Goal: Task Accomplishment & Management: Manage account settings

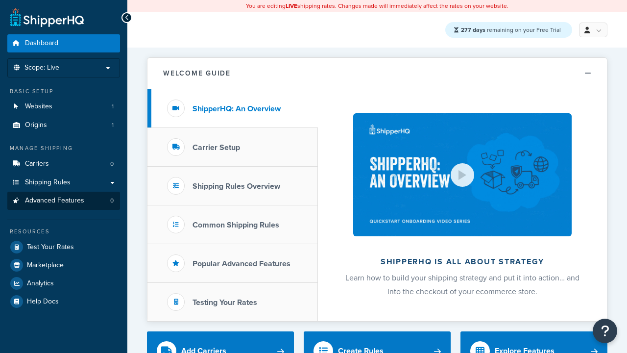
click at [64, 200] on span "Advanced Features" at bounding box center [54, 200] width 59 height 8
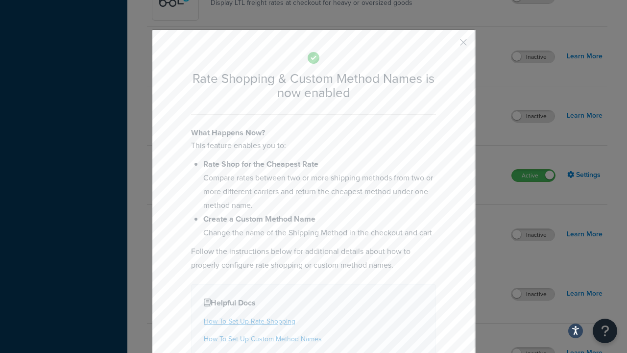
click at [449, 46] on button "button" at bounding box center [449, 46] width 2 height 2
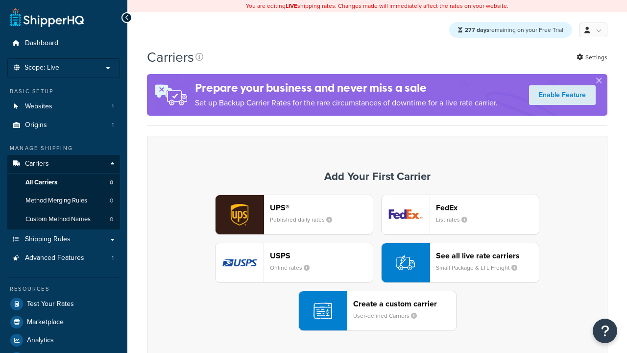
click at [377, 263] on div "UPS® Published daily rates FedEx List rates USPS Online rates See all live rate…" at bounding box center [377, 262] width 440 height 136
click at [460, 263] on div "See all live rate carriers Small Package & LTL Freight" at bounding box center [487, 263] width 103 height 24
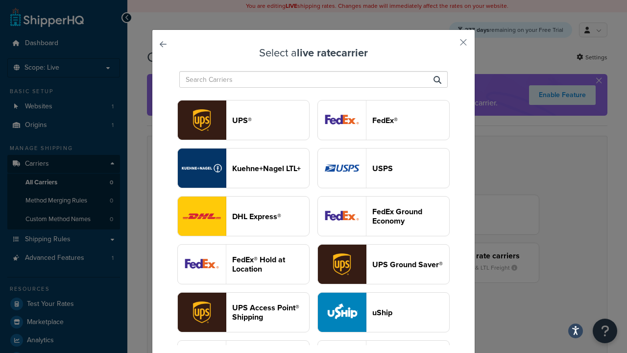
click at [383, 164] on header "USPS" at bounding box center [410, 168] width 77 height 9
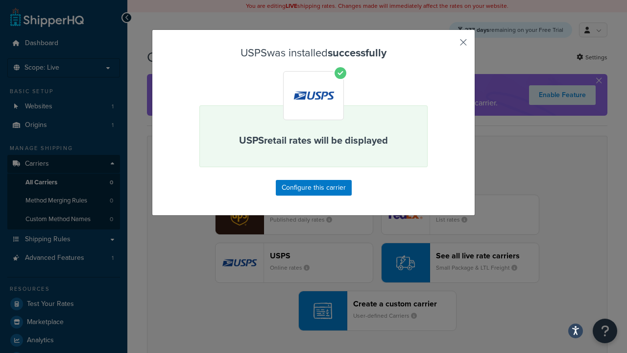
click at [449, 46] on button "button" at bounding box center [449, 46] width 2 height 2
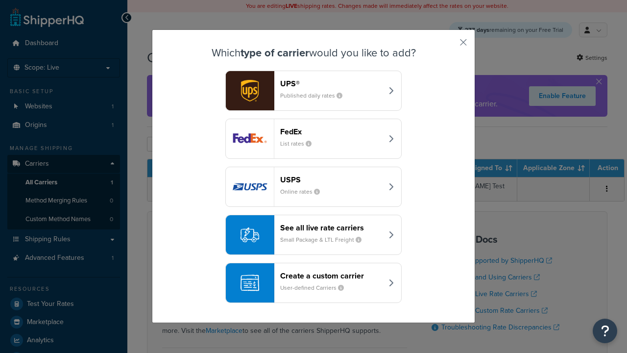
click at [313, 235] on div "See all live rate carriers Small Package & LTL Freight" at bounding box center [331, 235] width 102 height 24
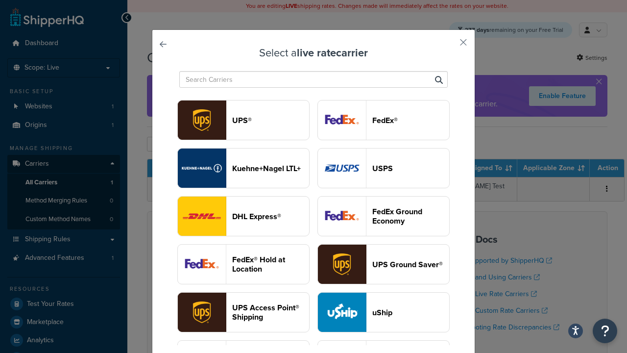
click at [383, 120] on header "FedEx®" at bounding box center [410, 120] width 77 height 9
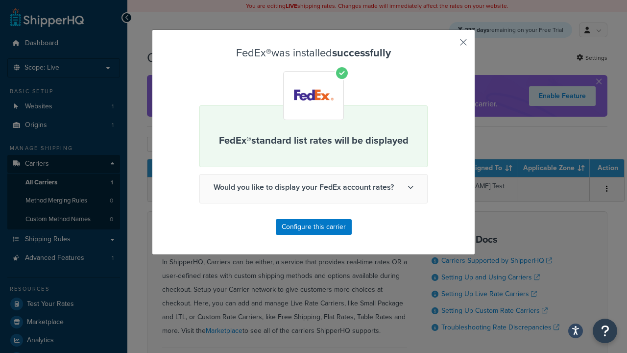
click at [449, 46] on button "button" at bounding box center [449, 46] width 2 height 2
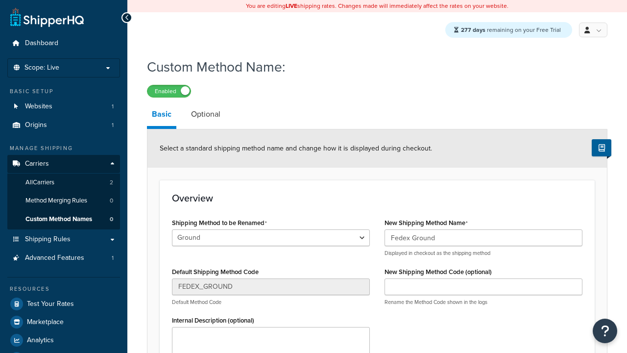
type input "Fedex Ground"
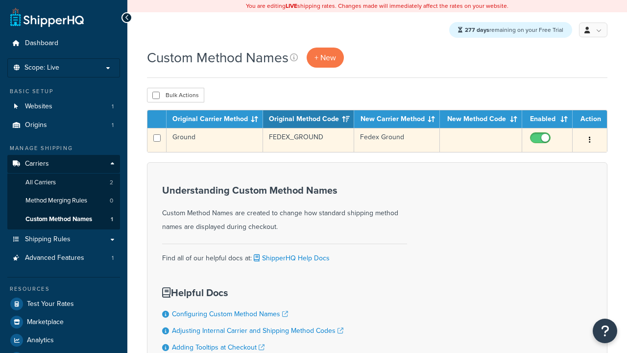
click at [590, 141] on icon "button" at bounding box center [590, 139] width 2 height 7
click at [0, 0] on link "Edit" at bounding box center [0, 0] width 0 height 0
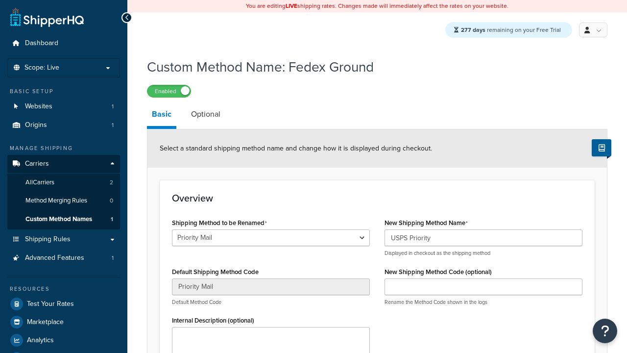
select select "698884"
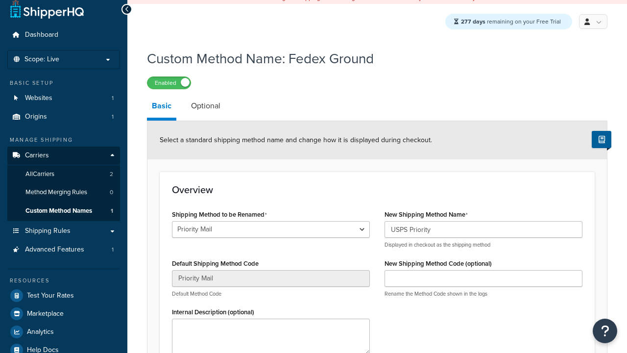
type input "USPS Priority"
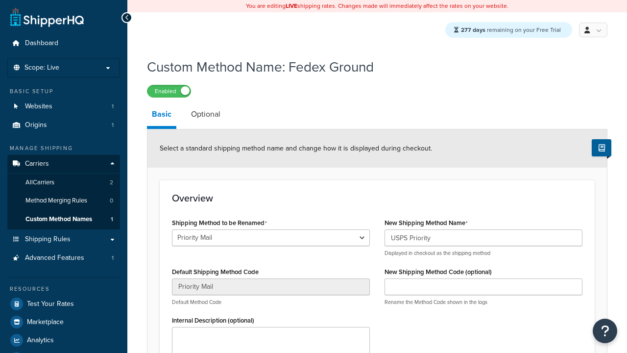
scroll to position [0, 0]
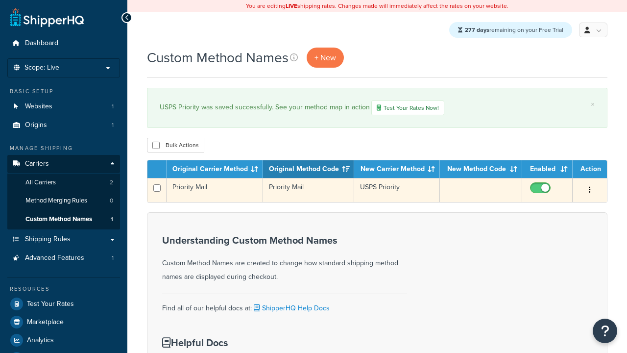
click at [590, 191] on icon "button" at bounding box center [590, 189] width 2 height 7
click at [0, 0] on link "Duplicate" at bounding box center [0, 0] width 0 height 0
